Goal: Find contact information: Find contact information

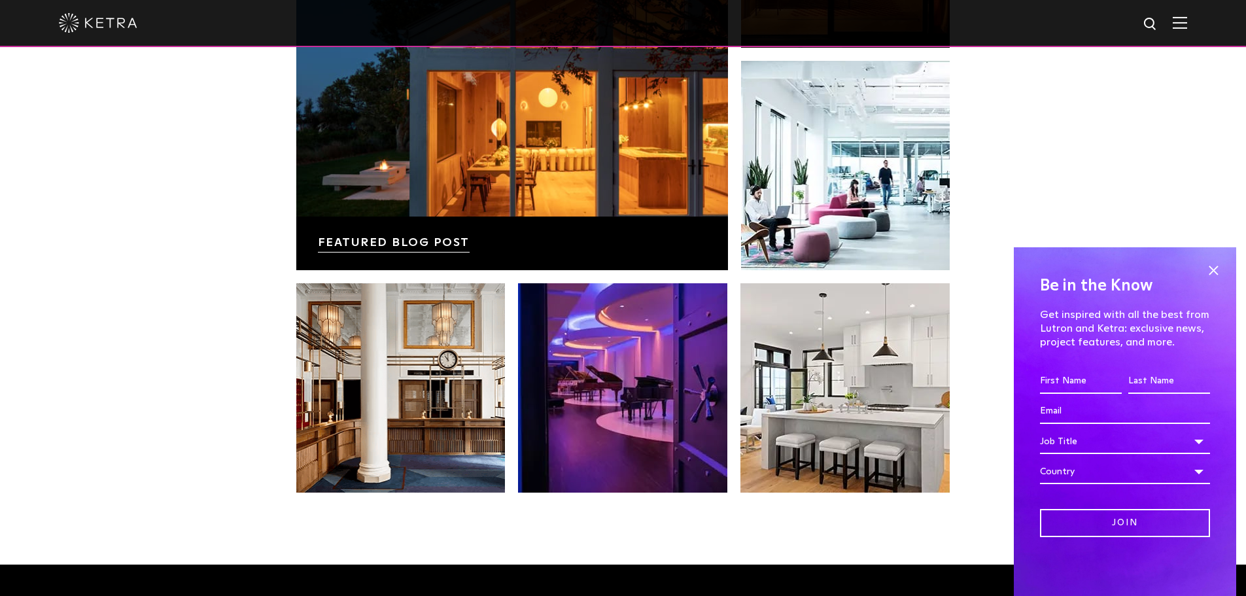
scroll to position [2751, 0]
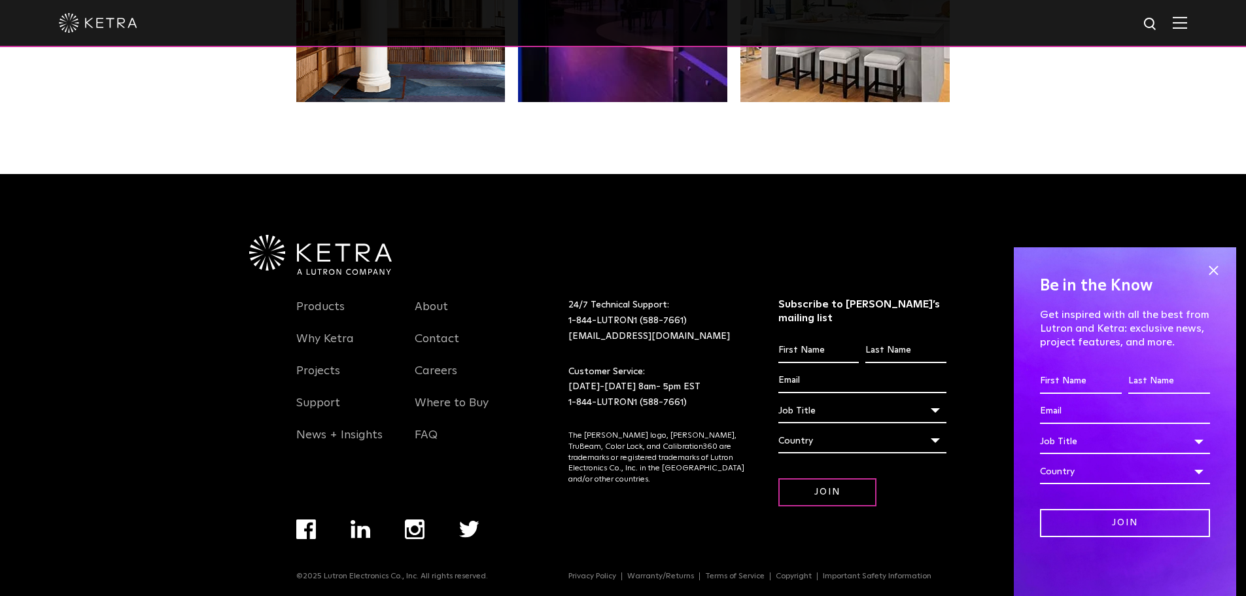
click at [417, 362] on link "Contact" at bounding box center [437, 347] width 44 height 30
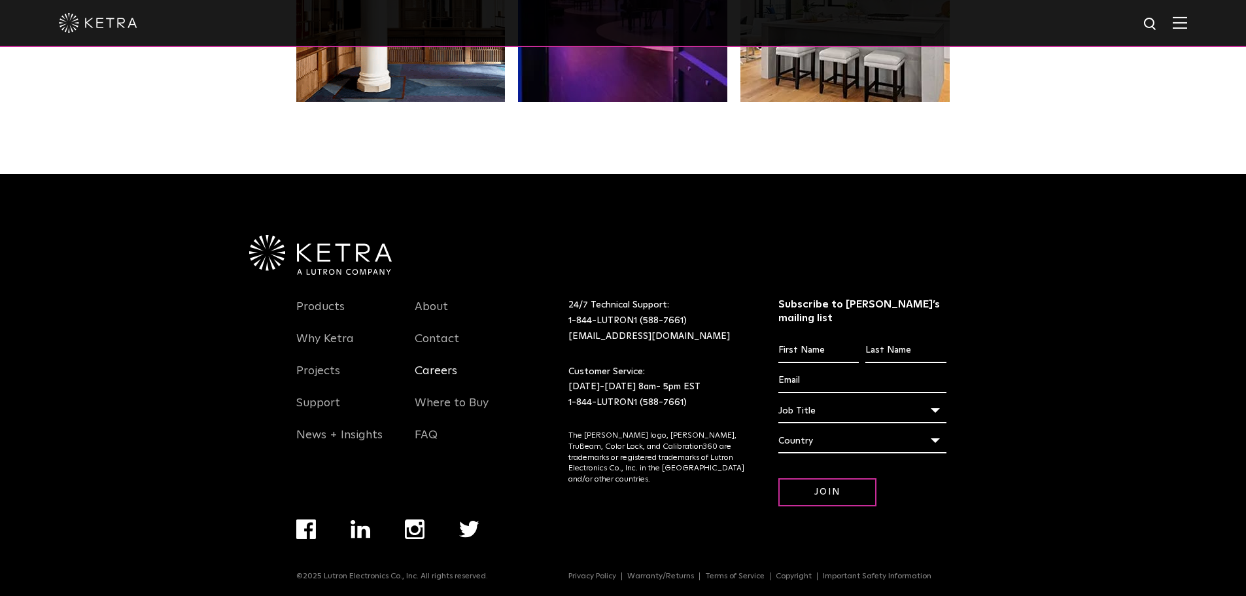
click at [445, 373] on link "Careers" at bounding box center [436, 379] width 43 height 30
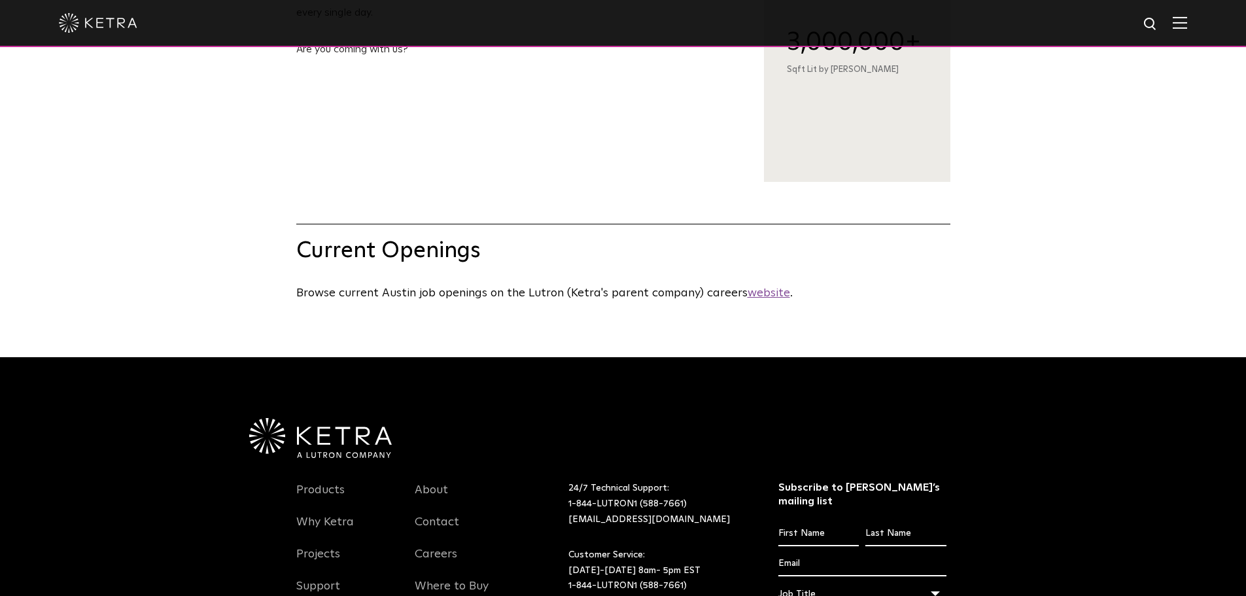
scroll to position [523, 0]
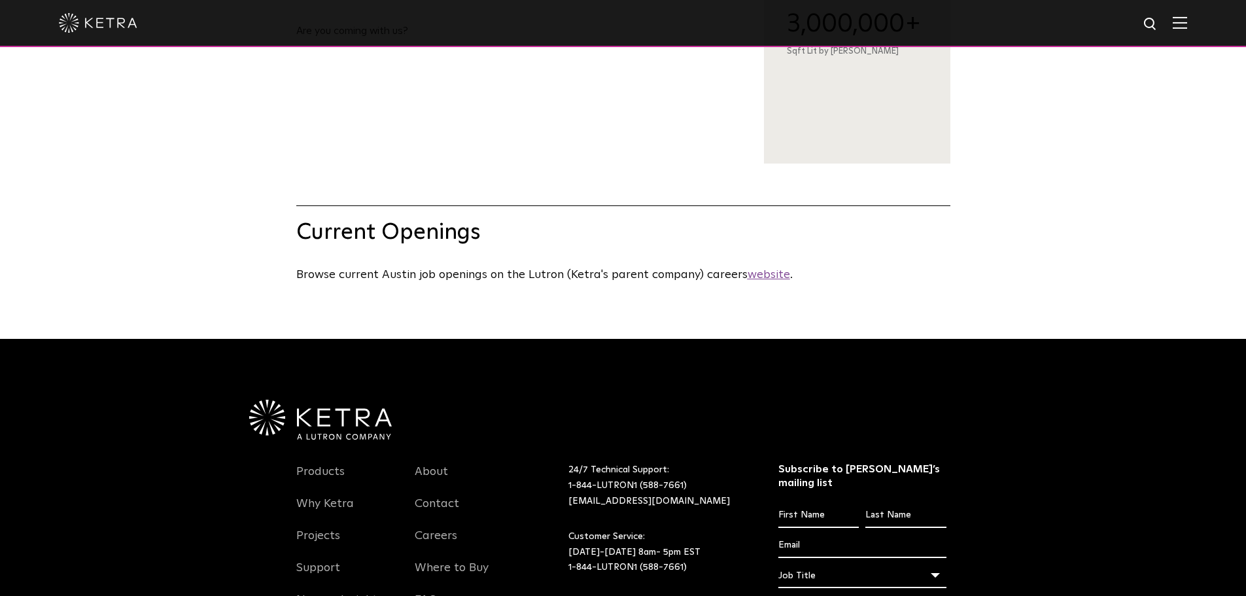
click at [759, 281] on u "website" at bounding box center [769, 275] width 43 height 12
